Goal: Task Accomplishment & Management: Manage account settings

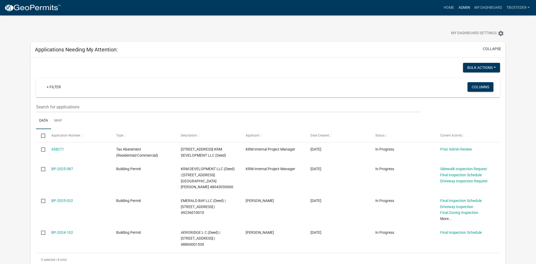
click at [463, 8] on link "Admin" at bounding box center [464, 8] width 16 height 10
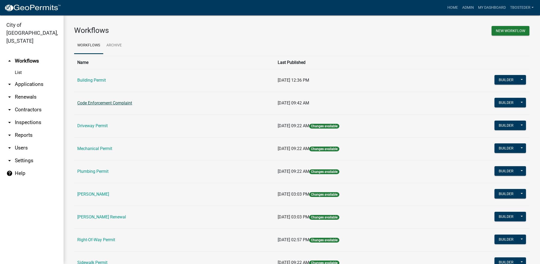
click at [128, 103] on link "Code Enforcement Complaint" at bounding box center [104, 102] width 55 height 5
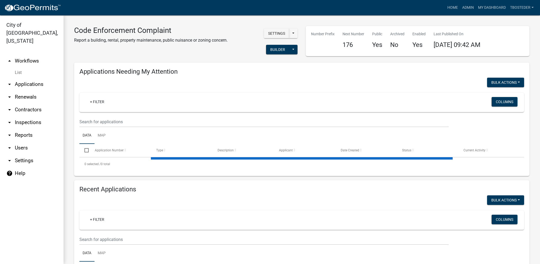
select select "1: 25"
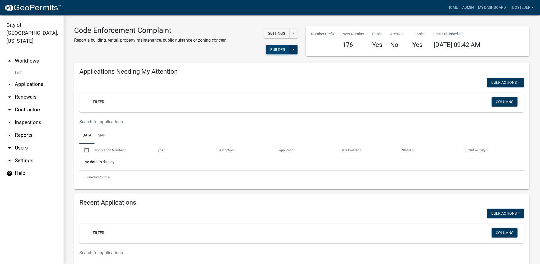
click at [274, 48] on button "Builder" at bounding box center [277, 50] width 23 height 10
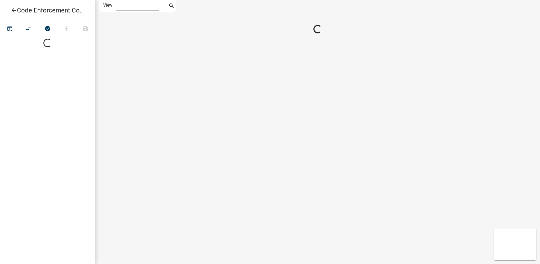
select select "1"
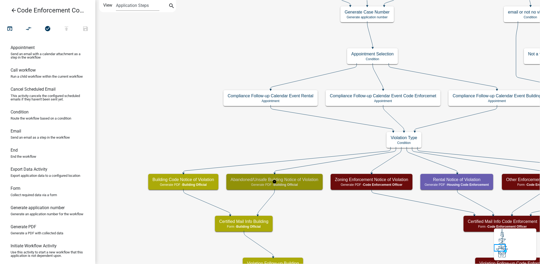
click at [290, 184] on span "Building Official" at bounding box center [286, 185] width 24 height 4
select select "F0AECD7E-1716-40EC-8448-0295D5F17524"
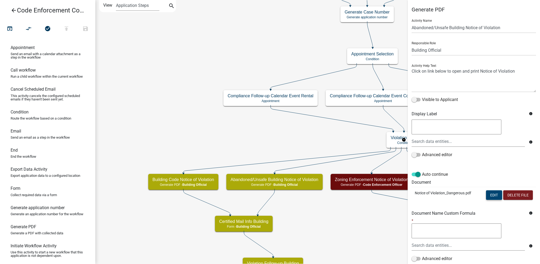
click at [488, 197] on button "Edit" at bounding box center [494, 195] width 16 height 10
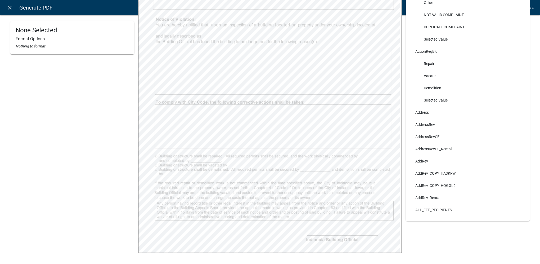
scroll to position [173, 0]
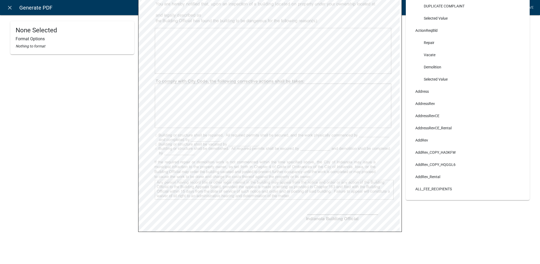
select select
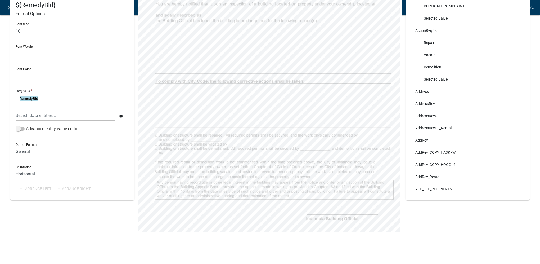
select select
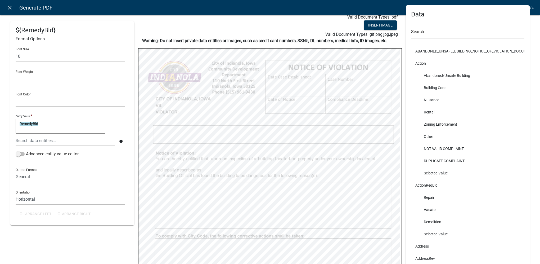
scroll to position [26, 0]
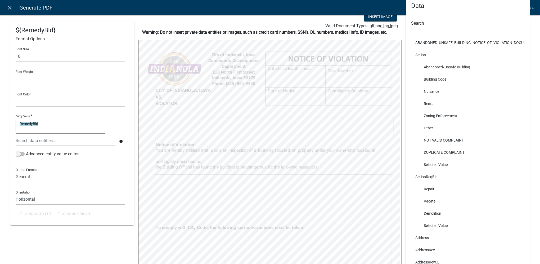
select select
click at [8, 8] on icon "close" at bounding box center [10, 8] width 6 height 6
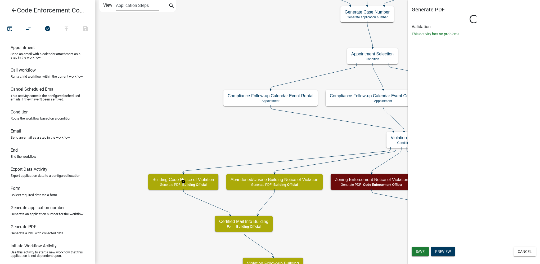
select select "F0AECD7E-1716-40EC-8448-0295D5F17524"
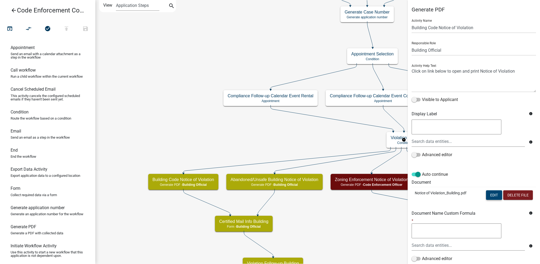
click at [496, 195] on button "Edit" at bounding box center [494, 195] width 16 height 10
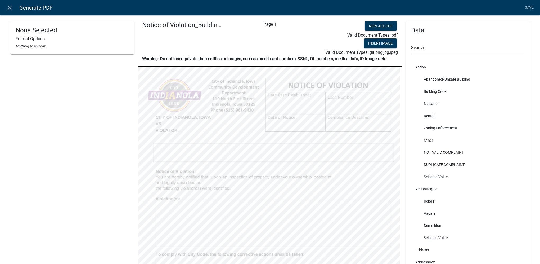
select select
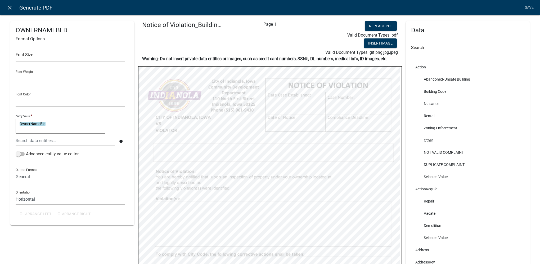
select select
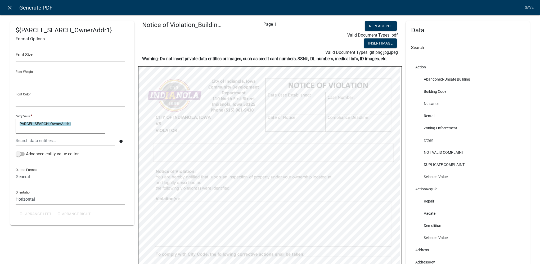
select select
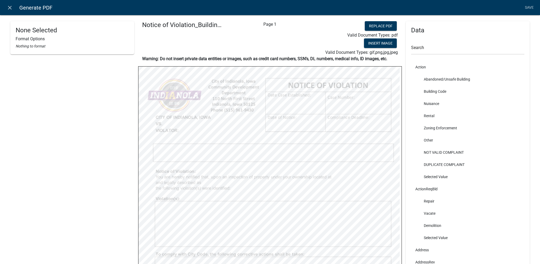
select select
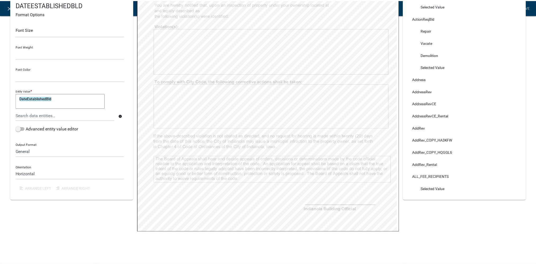
scroll to position [0, 0]
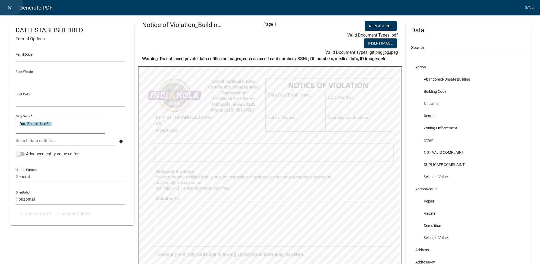
click at [10, 4] on link "close" at bounding box center [9, 7] width 11 height 11
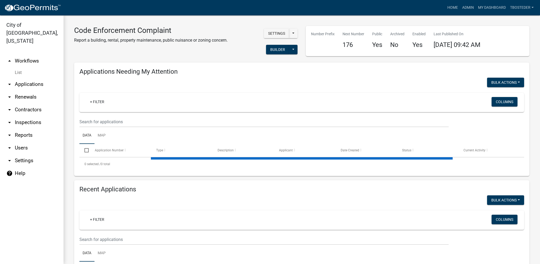
select select "1: 25"
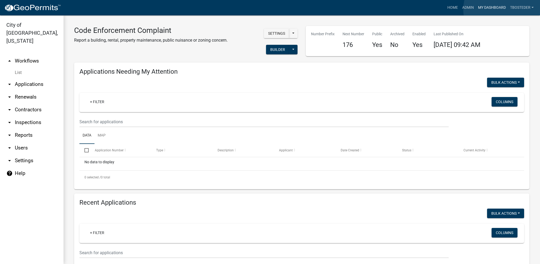
click at [504, 10] on link "My Dashboard" at bounding box center [492, 8] width 32 height 10
